Goal: Communication & Community: Answer question/provide support

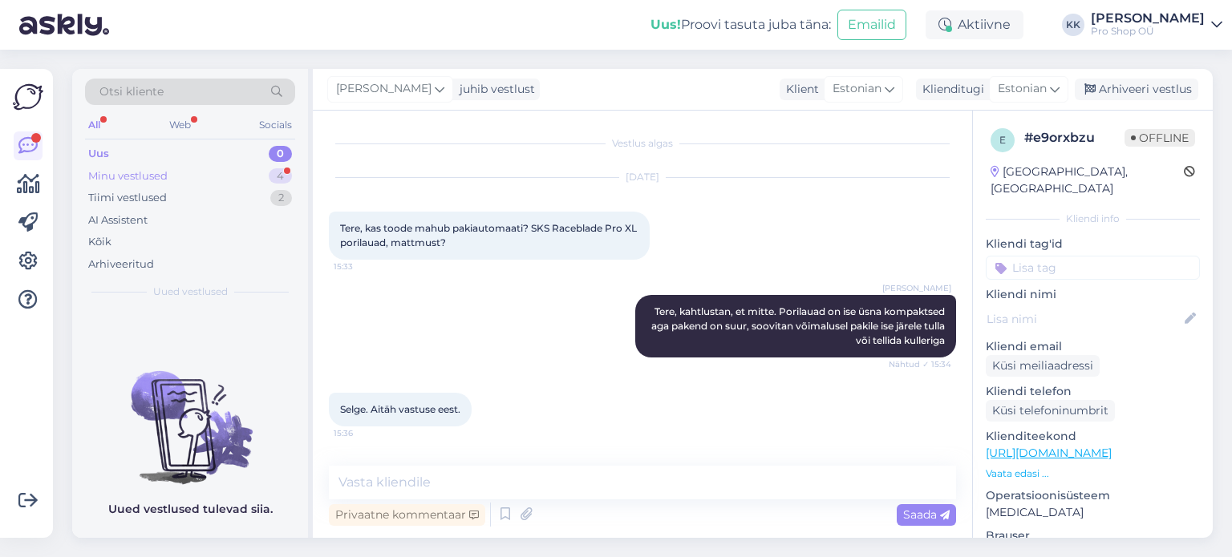
click at [116, 168] on div "Minu vestlused" at bounding box center [127, 176] width 79 height 16
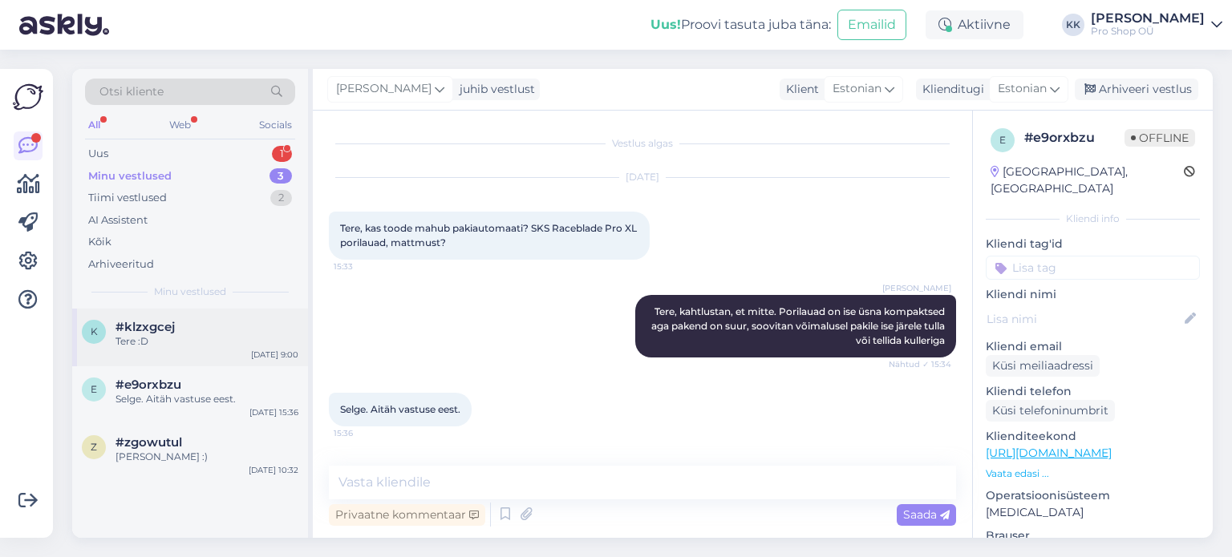
click at [148, 338] on div "Tere :D" at bounding box center [206, 341] width 183 height 14
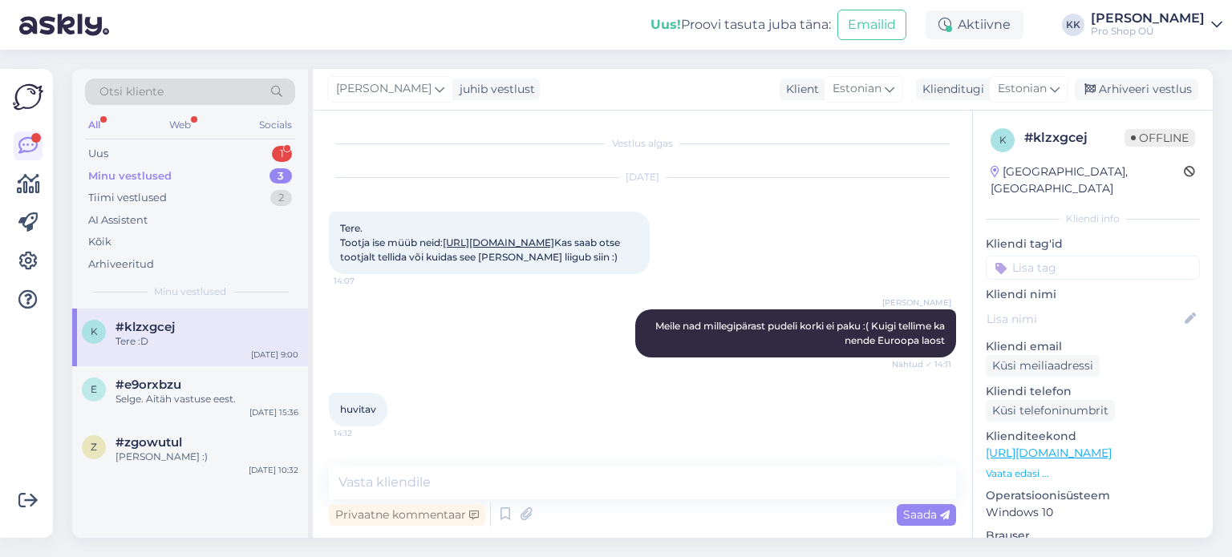
scroll to position [1645, 0]
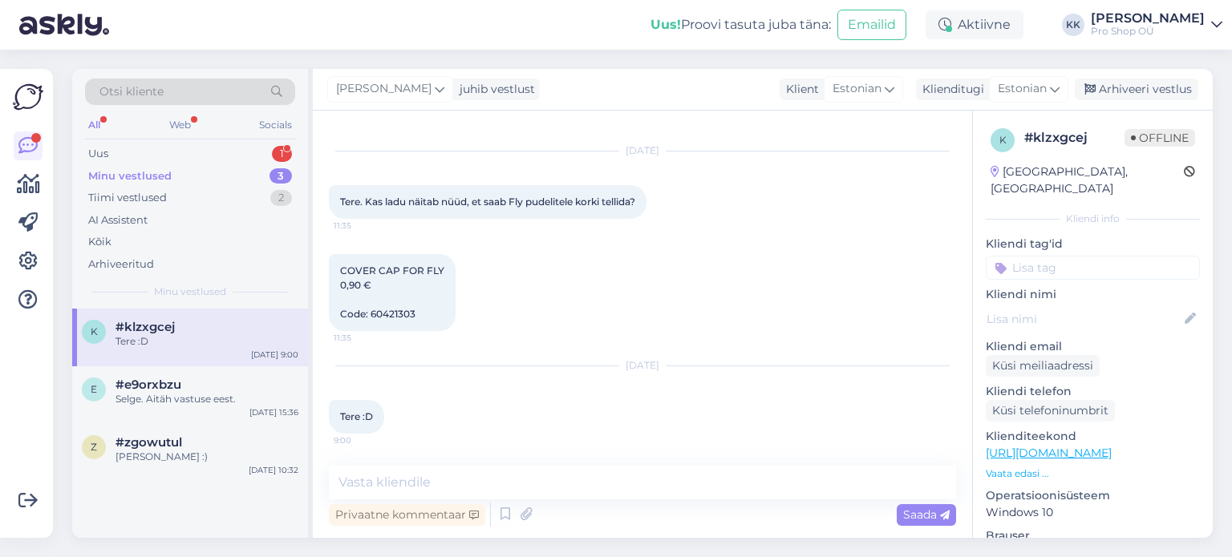
click at [385, 314] on span "COVER CAP FOR FLY 0,90 € Code: 60421303" at bounding box center [392, 292] width 104 height 55
copy div "60421303 11:35"
click at [505, 480] on textarea at bounding box center [642, 483] width 627 height 34
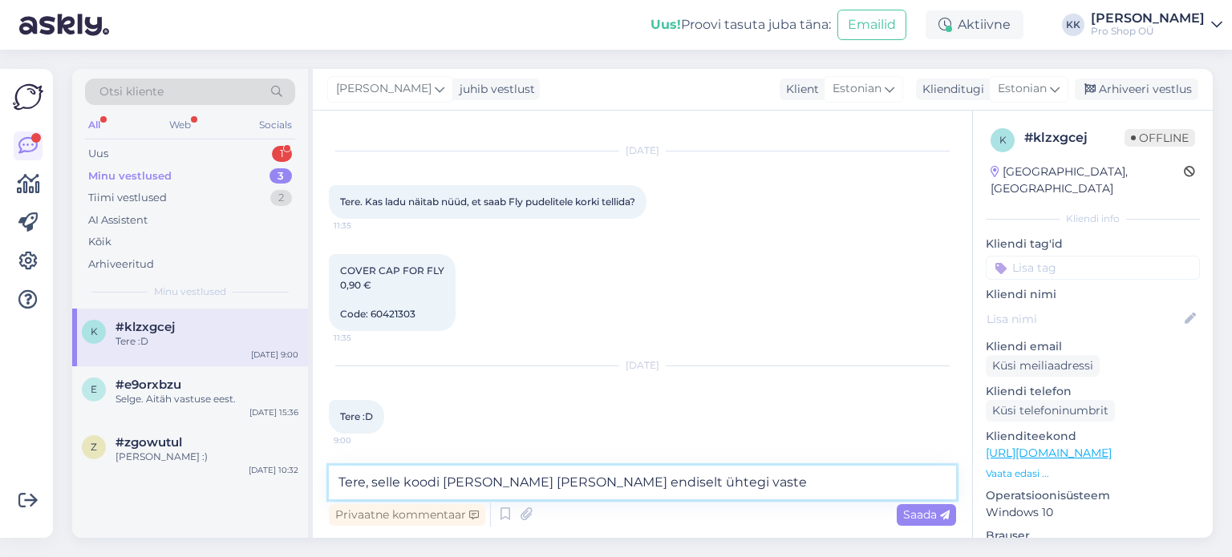
type textarea "Tere, selle koodi [PERSON_NAME] [PERSON_NAME] endiselt ühtegi vastet"
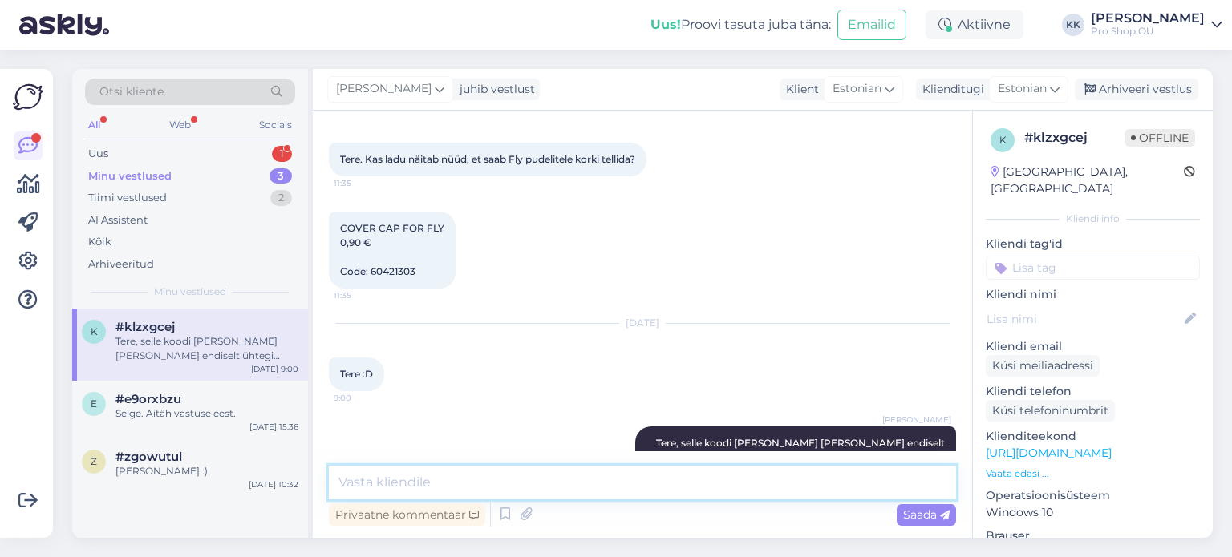
scroll to position [1714, 0]
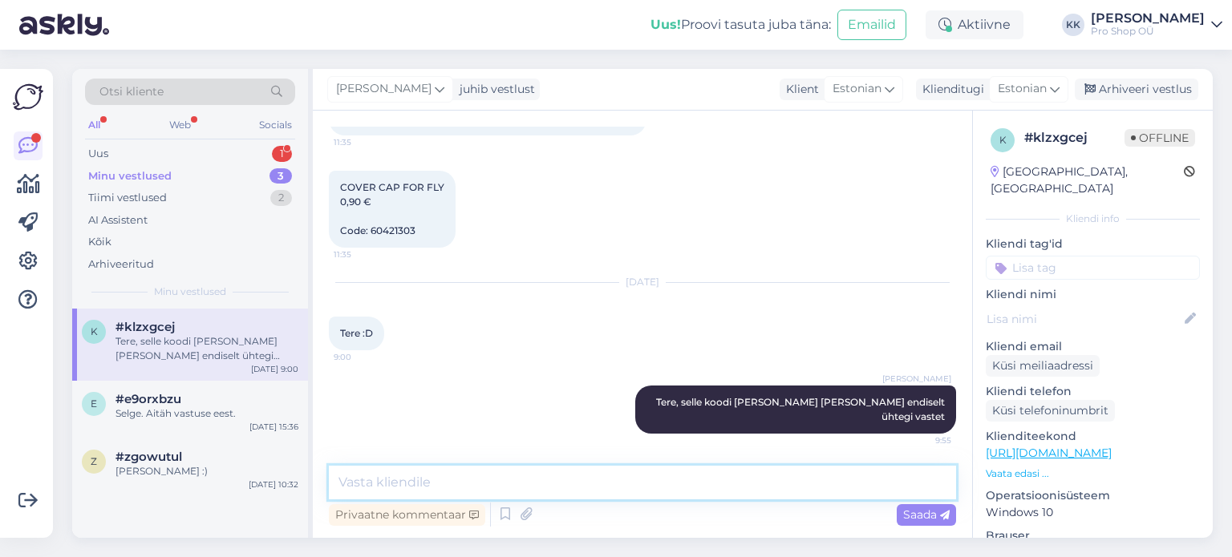
click at [555, 477] on textarea at bounding box center [642, 483] width 627 height 34
type textarea "K"
click at [103, 157] on div "Uus" at bounding box center [98, 154] width 20 height 16
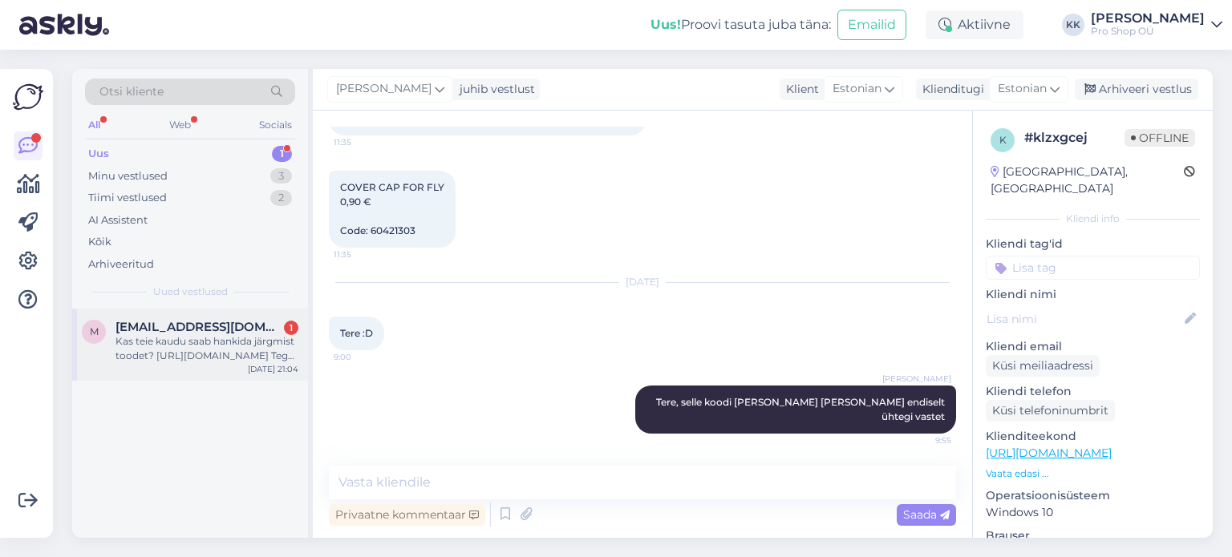
click at [189, 370] on div "m [EMAIL_ADDRESS][DOMAIN_NAME] 1 Kas teie kaudu saab hankida järgmist toodet? […" at bounding box center [190, 345] width 236 height 72
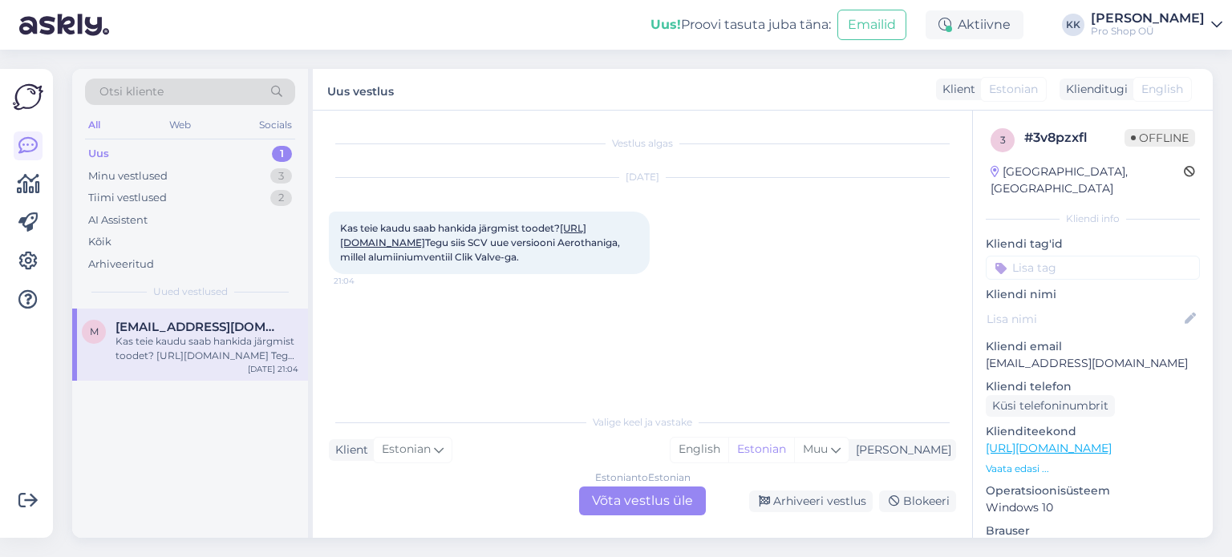
click at [616, 490] on div "Estonian to Estonian Võta vestlus üle" at bounding box center [642, 501] width 127 height 29
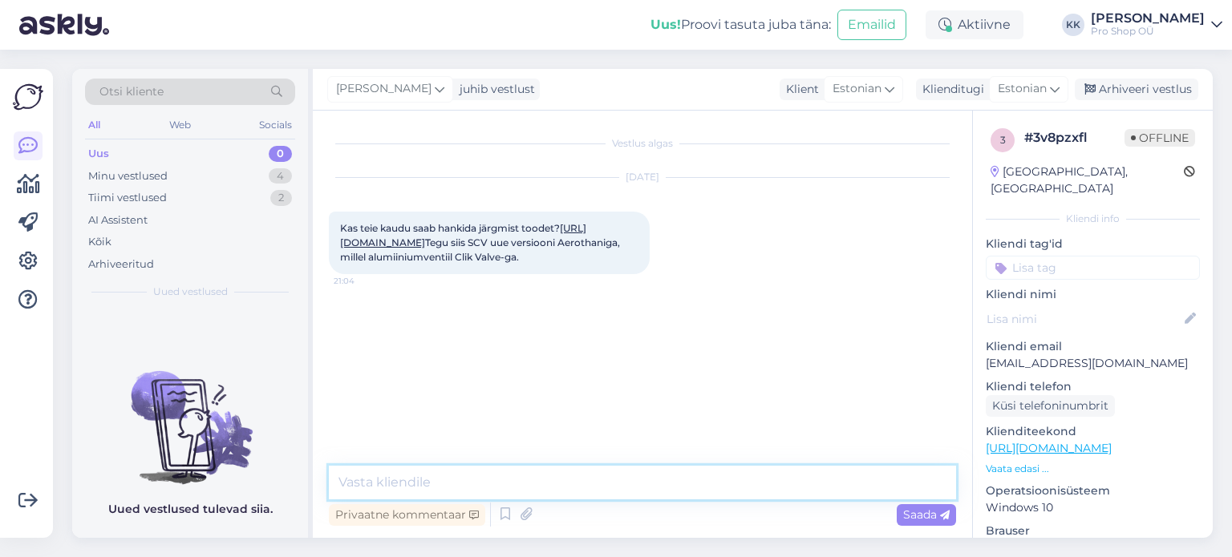
click at [605, 484] on textarea at bounding box center [642, 483] width 627 height 34
type textarea "Tere, kahjuks mitte"
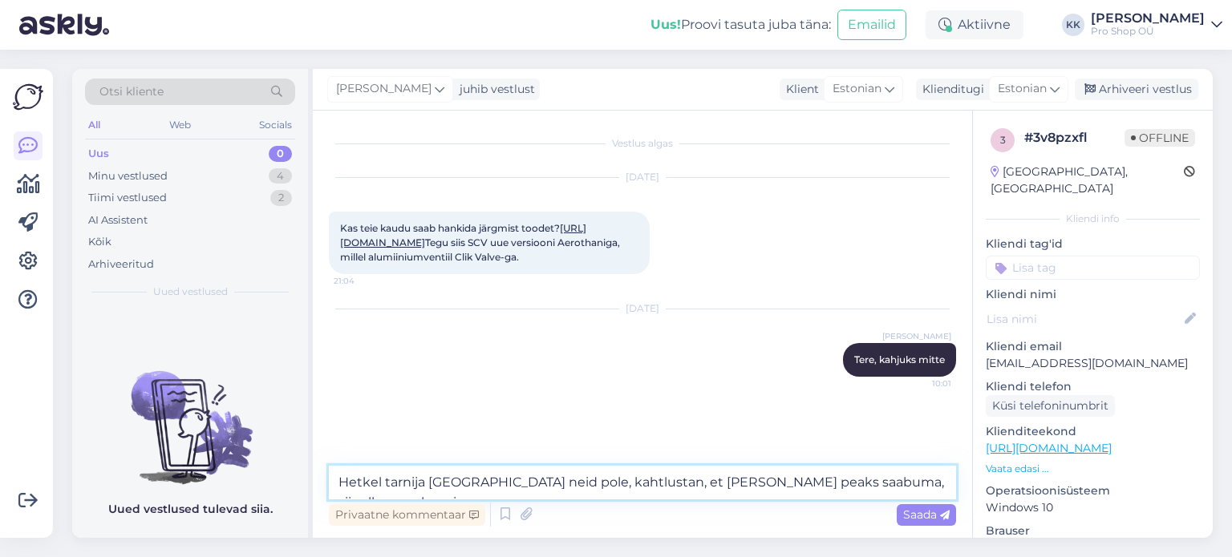
type textarea "Hetkel tarnija laos neid pole, kahtlustan, et [PERSON_NAME] peaks saabuma, siis…"
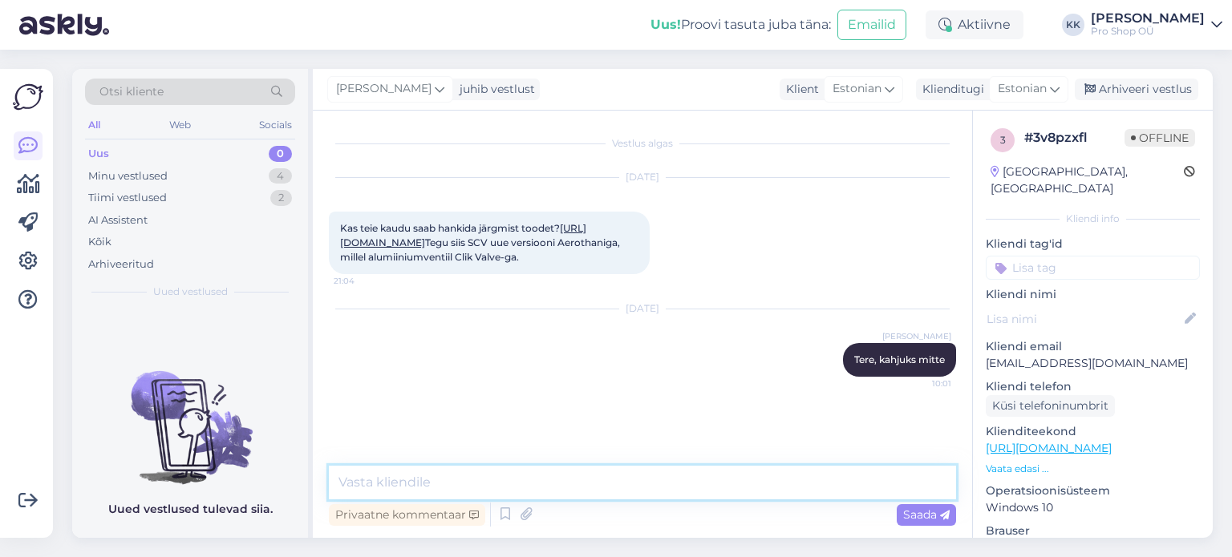
scroll to position [55, 0]
